Goal: Transaction & Acquisition: Purchase product/service

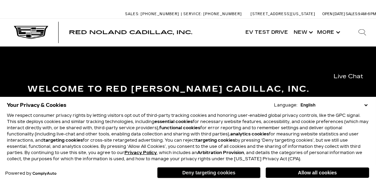
click at [215, 173] on button "Deny targeting cookies" at bounding box center [208, 172] width 103 height 11
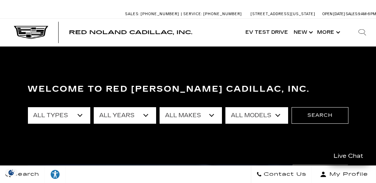
click at [80, 114] on select "All Types New Used Certified Used Demo" at bounding box center [59, 115] width 62 height 17
select select "Used"
click at [28, 107] on select "All Types New Used Certified Used Demo" at bounding box center [59, 115] width 62 height 17
click at [145, 115] on select "All Years 2025 2024 2023 2022 2021 2020 2019 2018 2017 2013" at bounding box center [125, 115] width 62 height 17
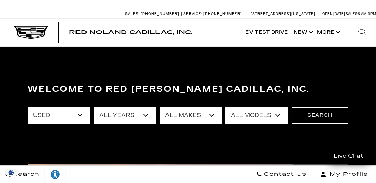
click at [145, 115] on select "All Years 2025 2024 2023 2022 2021 2020 2019 2018 2017 2013" at bounding box center [125, 115] width 62 height 17
click at [210, 116] on select "All Makes Audi BMW Cadillac Chevrolet Ford GMC Jeep Lexus Subaru Tesla Toyota" at bounding box center [191, 115] width 62 height 17
select select "Cadillac"
click at [160, 107] on select "All Makes Audi BMW Cadillac Chevrolet Ford GMC Jeep Lexus Subaru Tesla Toyota" at bounding box center [191, 115] width 62 height 17
click at [277, 115] on select "All Models CT5 Escalade OPTIQ XT4 XT5" at bounding box center [257, 115] width 62 height 17
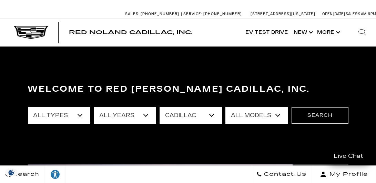
select select "XT5"
click at [226, 107] on select "All Models CT5 Escalade OPTIQ XT4 XT5" at bounding box center [257, 115] width 62 height 17
click at [143, 114] on select "All Years 2022 2018" at bounding box center [125, 115] width 62 height 17
select select "2022"
click at [94, 107] on select "All Years 2022 2018" at bounding box center [125, 115] width 62 height 17
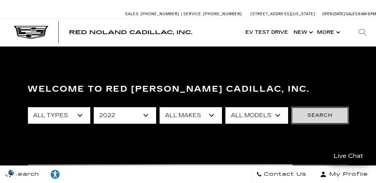
click at [308, 119] on button "Search" at bounding box center [320, 115] width 57 height 17
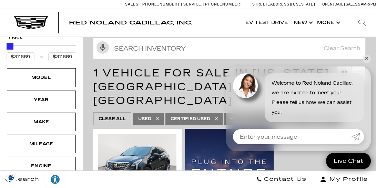
scroll to position [57, 0]
